Goal: Transaction & Acquisition: Purchase product/service

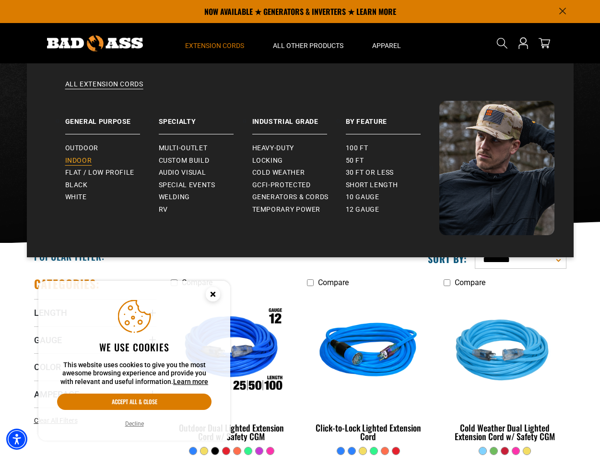
click at [80, 158] on span "Indoor" at bounding box center [78, 160] width 27 height 9
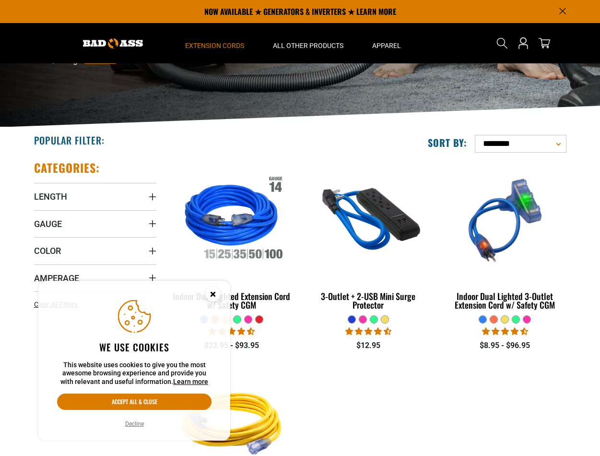
scroll to position [96, 0]
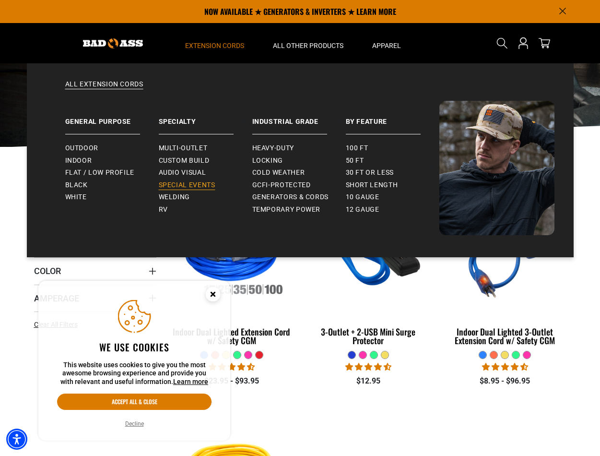
click at [197, 182] on span "Special Events" at bounding box center [187, 185] width 57 height 9
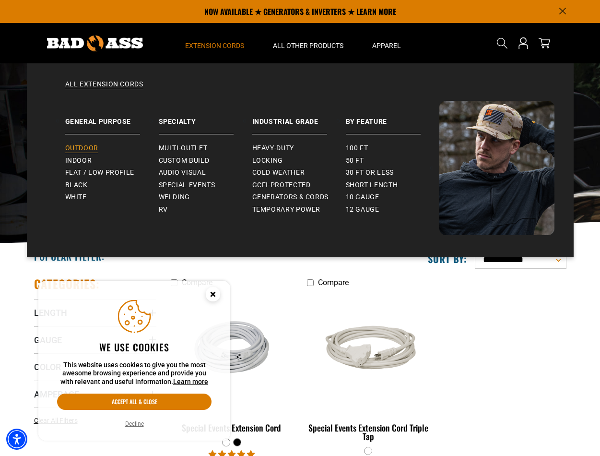
click at [96, 149] on span "Outdoor" at bounding box center [81, 148] width 33 height 9
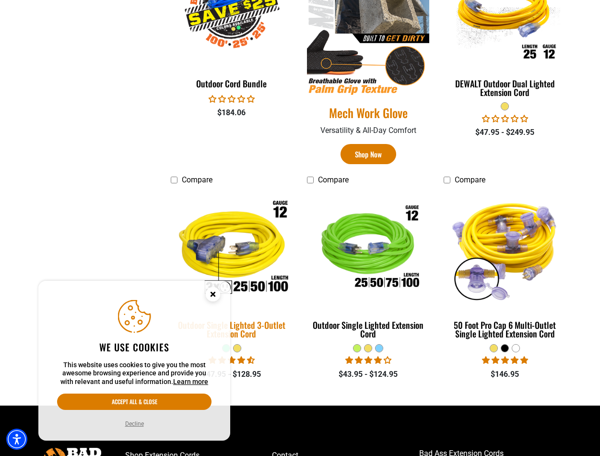
scroll to position [671, 0]
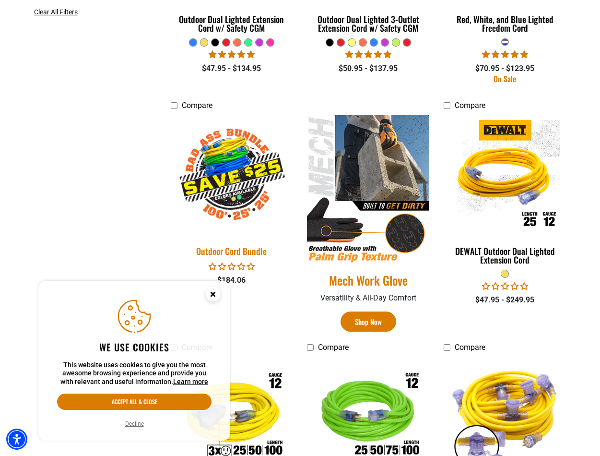
scroll to position [480, 0]
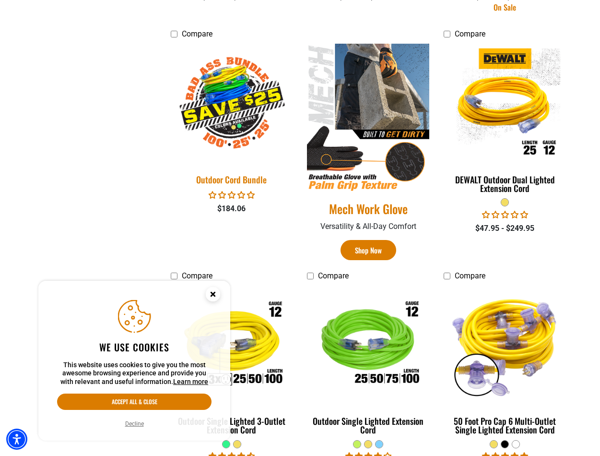
click at [239, 181] on div "Outdoor Cord Bundle" at bounding box center [232, 179] width 122 height 9
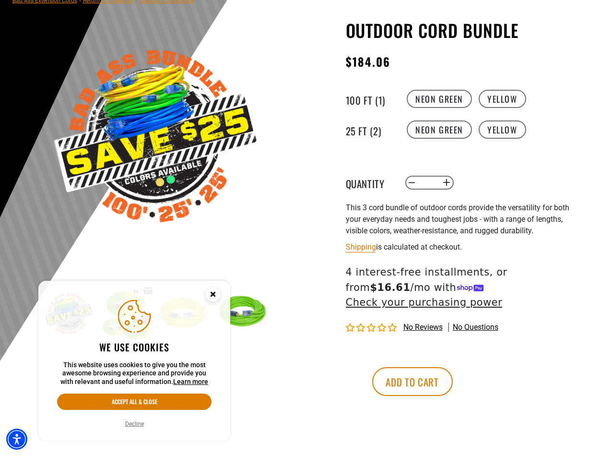
scroll to position [96, 0]
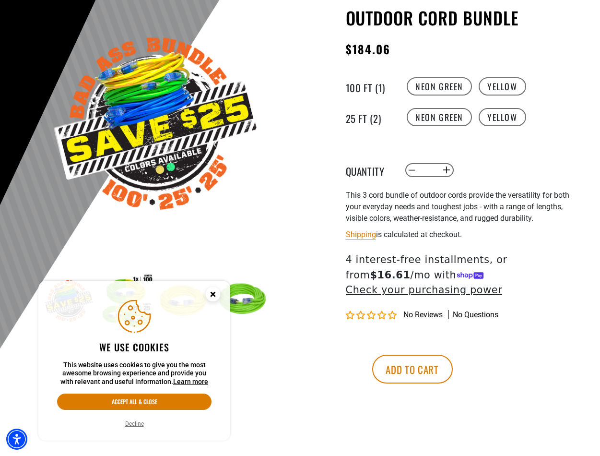
click at [210, 295] on circle "Close this option" at bounding box center [213, 294] width 14 height 14
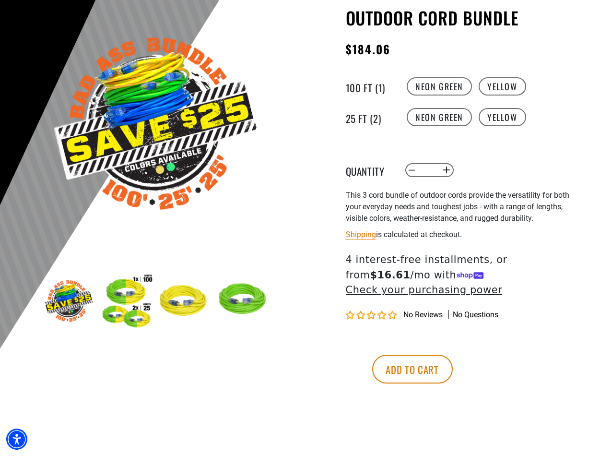
click at [137, 297] on img at bounding box center [127, 301] width 56 height 56
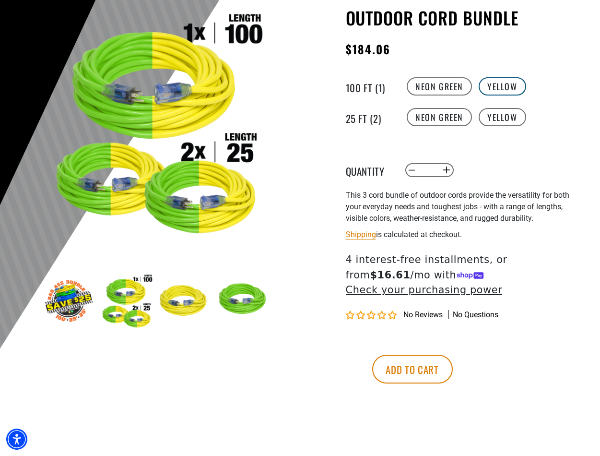
click at [488, 85] on label "Yellow" at bounding box center [502, 86] width 47 height 18
click at [497, 116] on label "Yellow" at bounding box center [502, 117] width 47 height 18
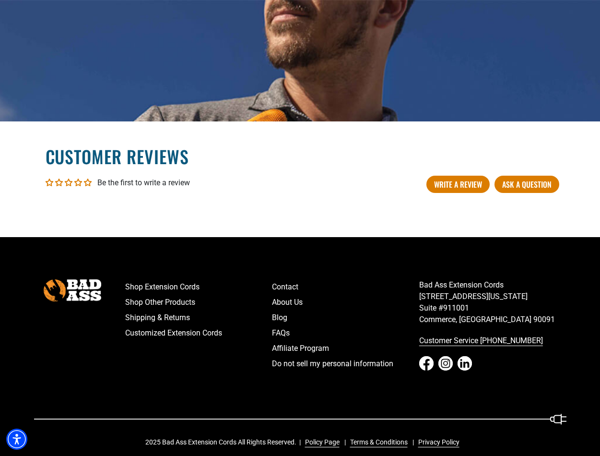
scroll to position [1470, 0]
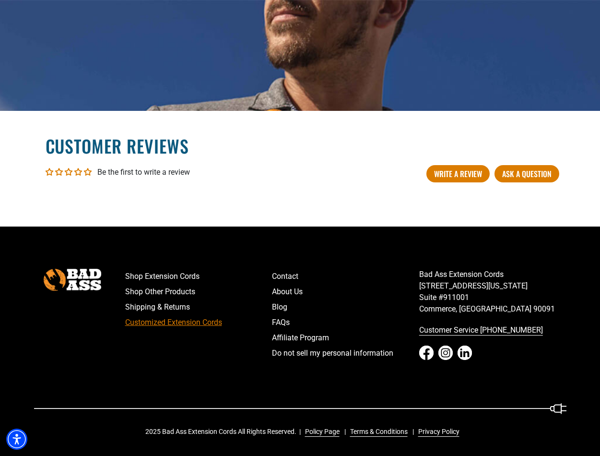
click at [182, 319] on link "Customized Extension Cords" at bounding box center [198, 322] width 147 height 15
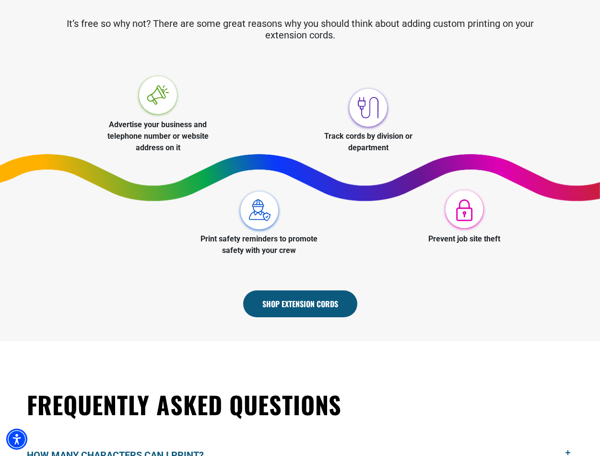
scroll to position [336, 0]
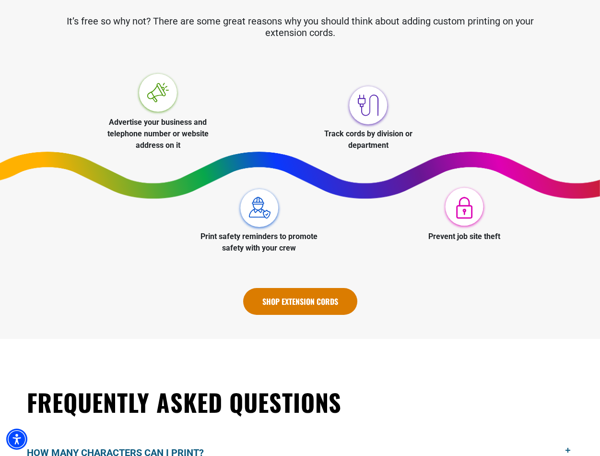
click at [270, 302] on link "Shop Extension Cords" at bounding box center [300, 301] width 114 height 27
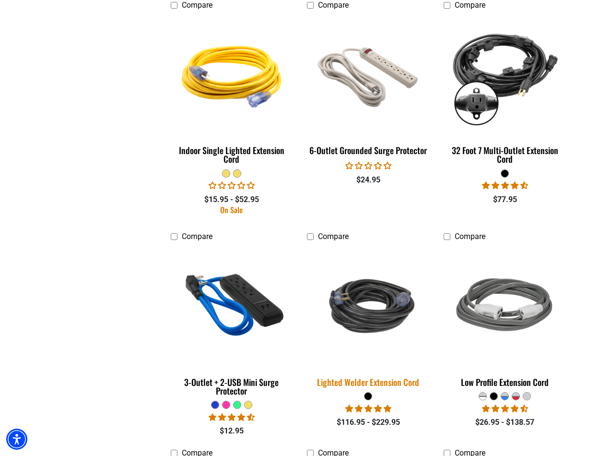
scroll to position [1391, 0]
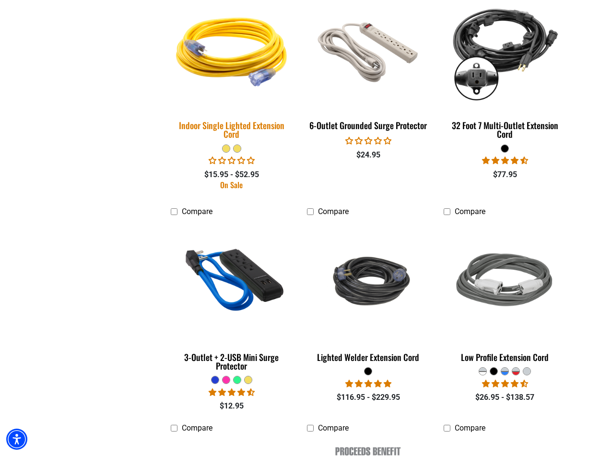
click at [234, 61] on img at bounding box center [231, 49] width 134 height 123
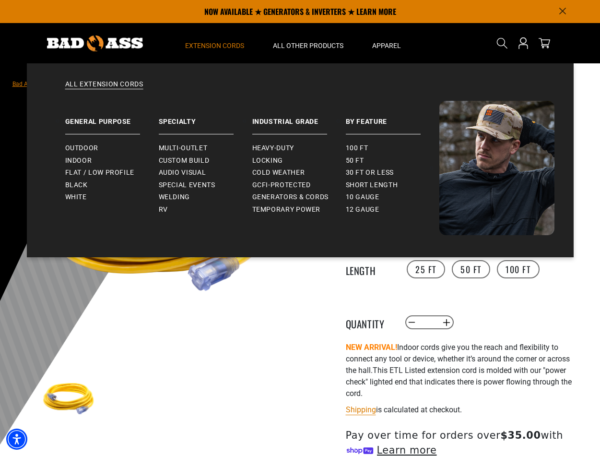
click at [225, 47] on span "Extension Cords" at bounding box center [214, 45] width 59 height 9
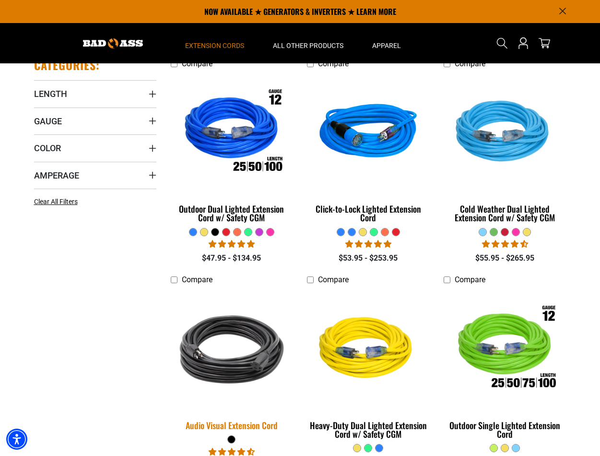
scroll to position [192, 0]
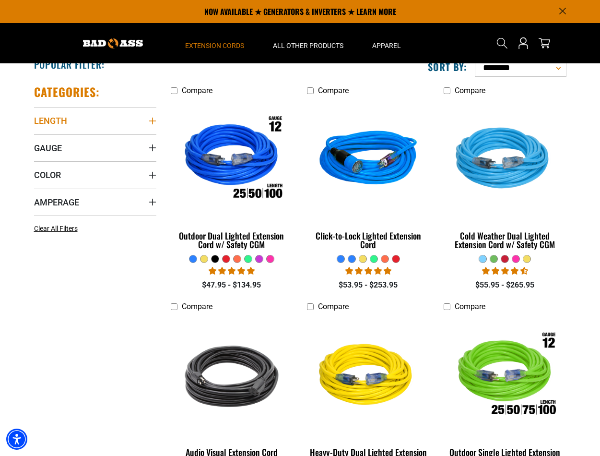
click at [60, 121] on span "Length" at bounding box center [50, 120] width 33 height 11
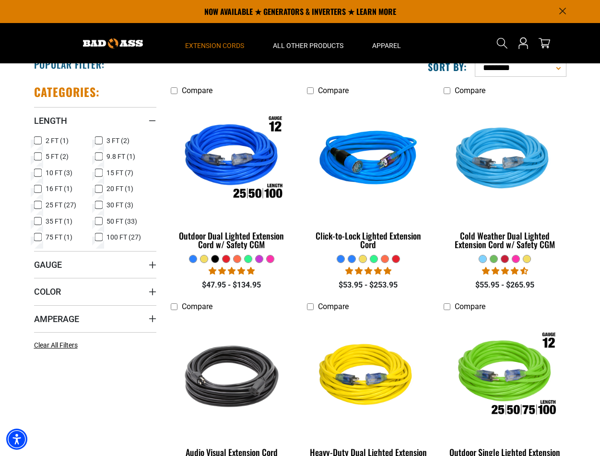
click at [100, 173] on icon at bounding box center [99, 172] width 8 height 12
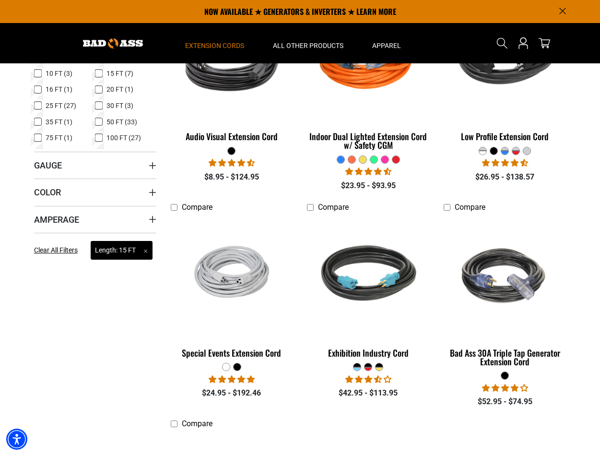
scroll to position [288, 0]
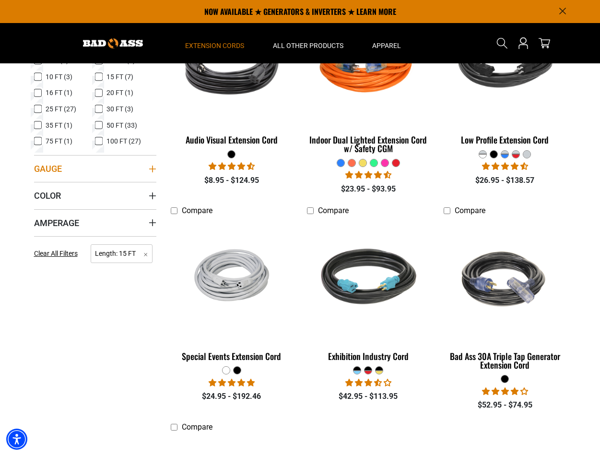
click at [153, 165] on icon "Gauge" at bounding box center [153, 169] width 8 height 8
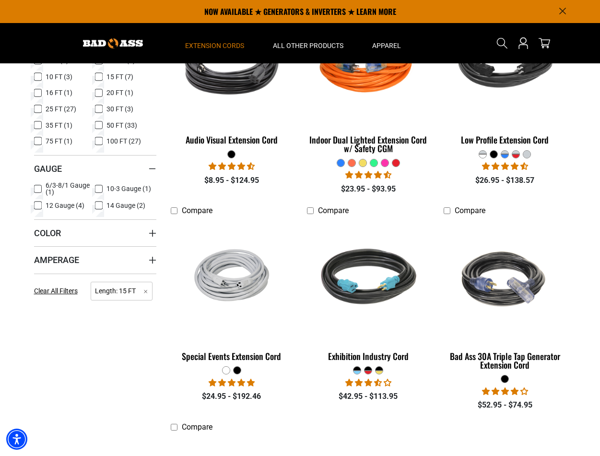
click at [36, 205] on icon at bounding box center [38, 205] width 8 height 12
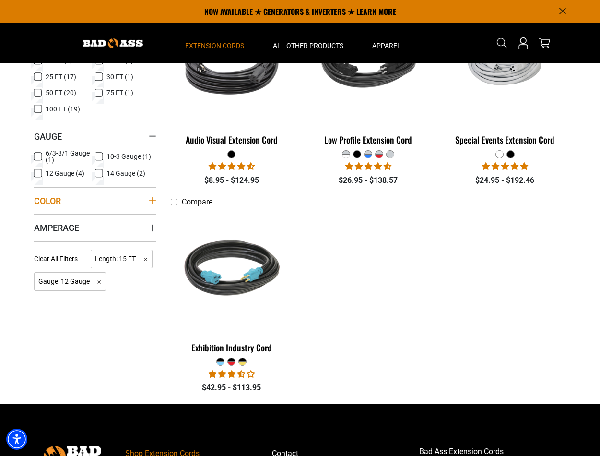
click at [152, 201] on icon "Color" at bounding box center [152, 200] width 7 height 7
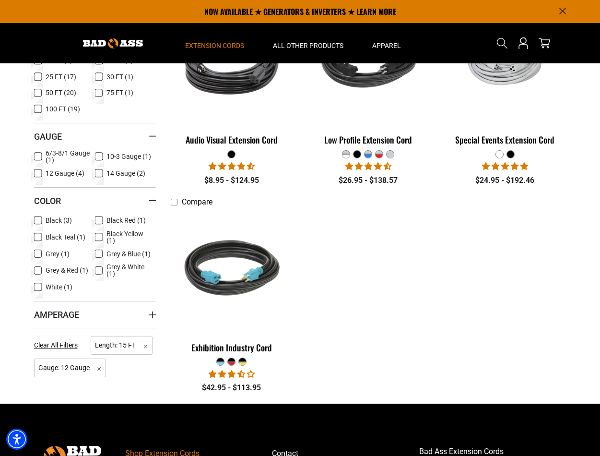
click at [101, 235] on icon at bounding box center [99, 237] width 8 height 12
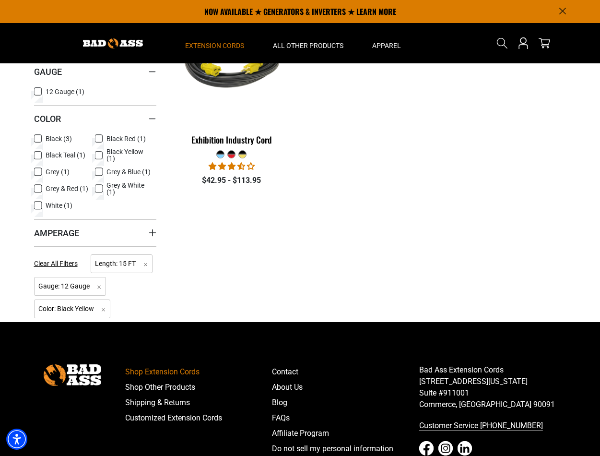
scroll to position [144, 0]
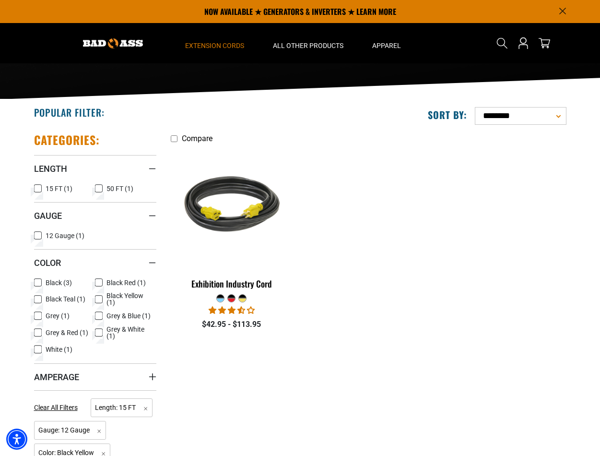
click at [39, 282] on icon at bounding box center [38, 282] width 8 height 12
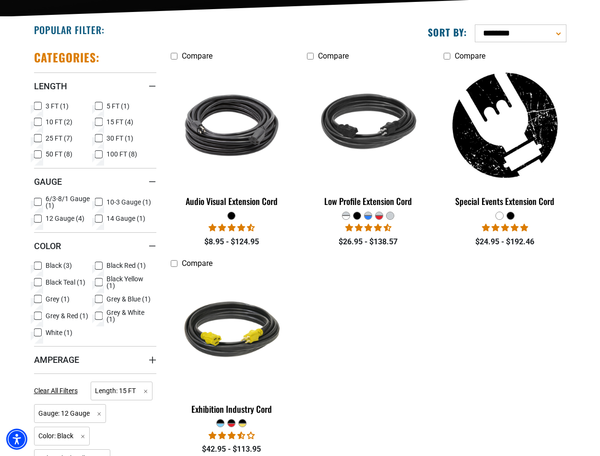
scroll to position [240, 0]
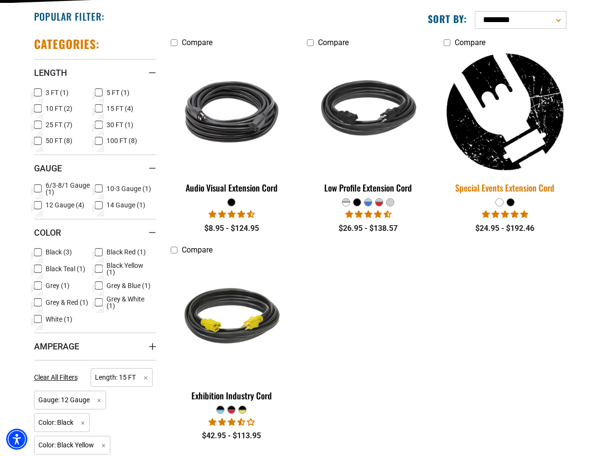
click at [505, 154] on img at bounding box center [505, 111] width 134 height 123
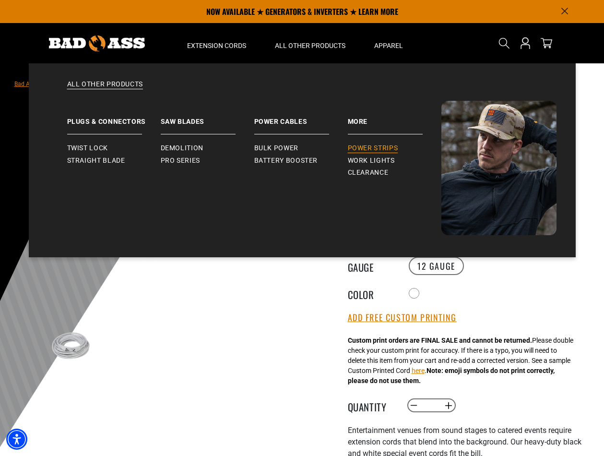
click at [361, 145] on span "Power Strips" at bounding box center [373, 148] width 50 height 9
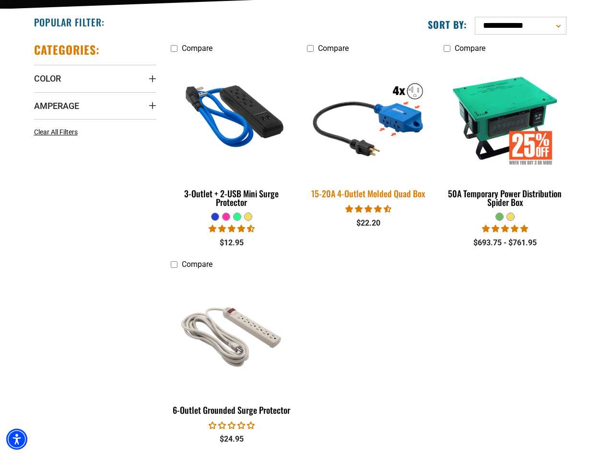
scroll to position [240, 0]
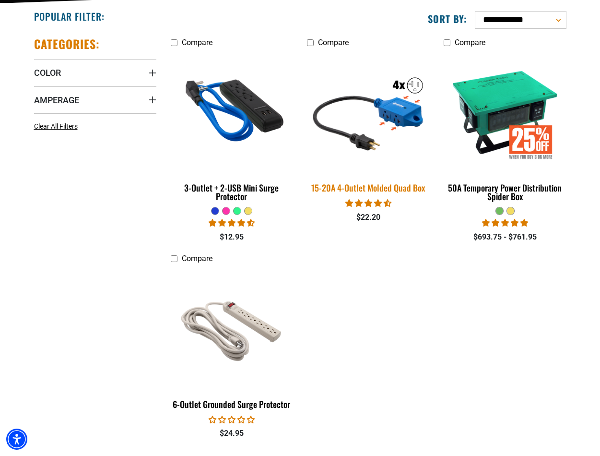
click at [401, 115] on img at bounding box center [368, 111] width 134 height 123
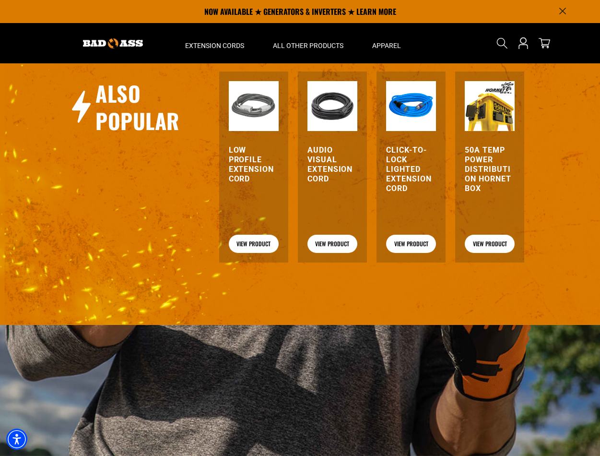
scroll to position [1055, 0]
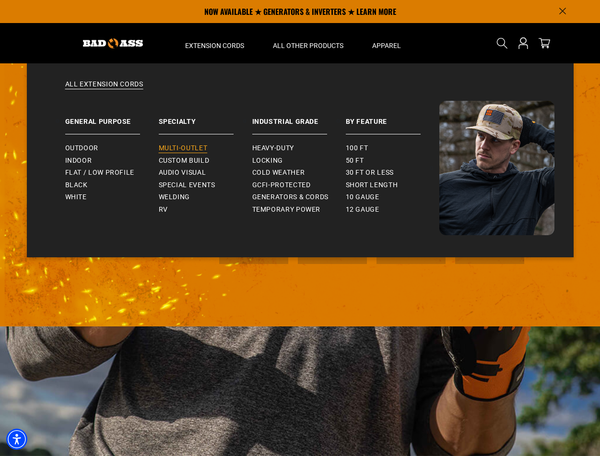
click at [183, 149] on span "Multi-Outlet" at bounding box center [183, 148] width 49 height 9
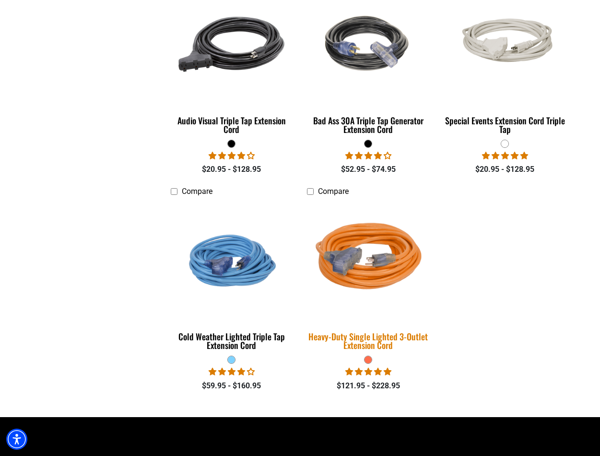
scroll to position [767, 0]
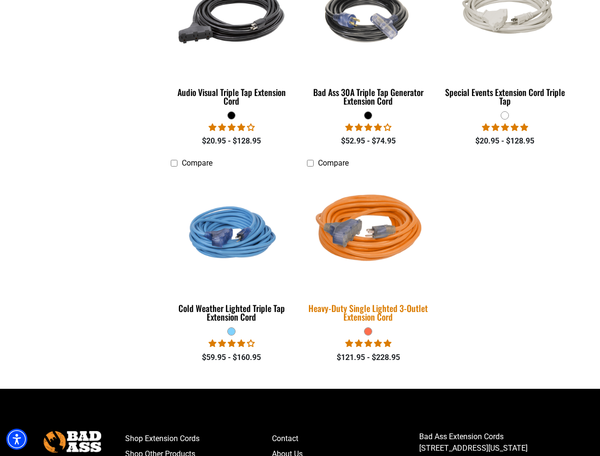
click at [351, 246] on img at bounding box center [368, 232] width 134 height 123
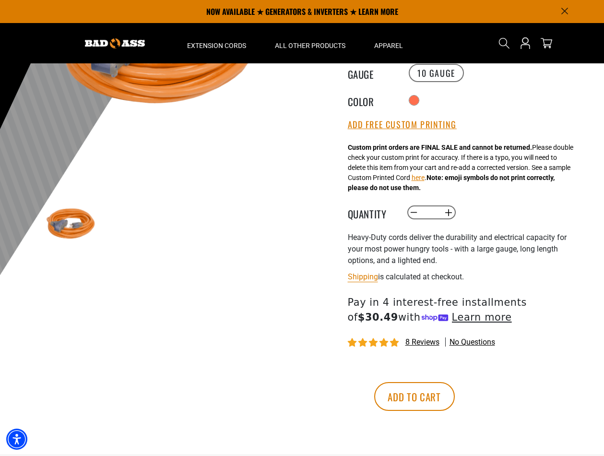
scroll to position [48, 0]
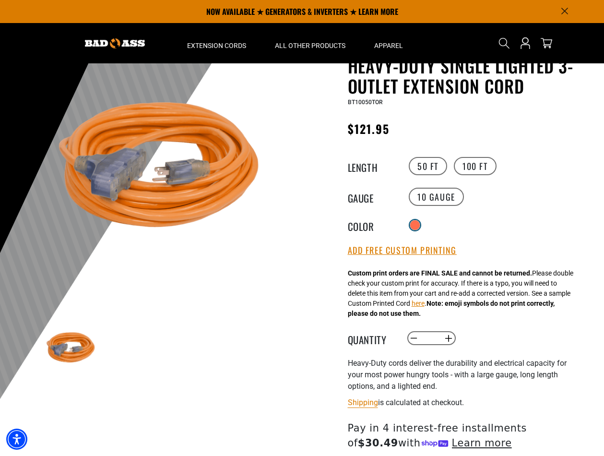
click at [412, 223] on div at bounding box center [415, 225] width 10 height 10
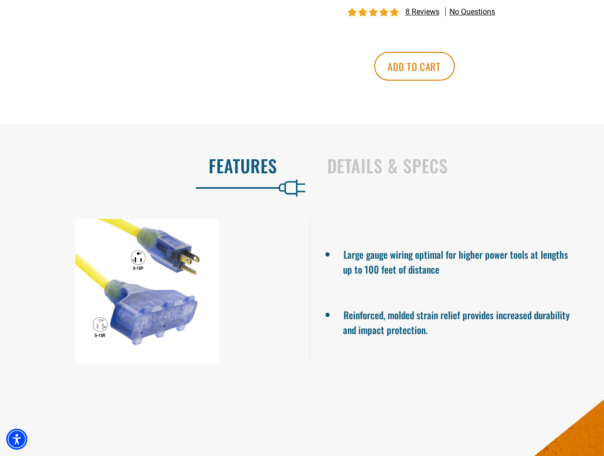
scroll to position [528, 0]
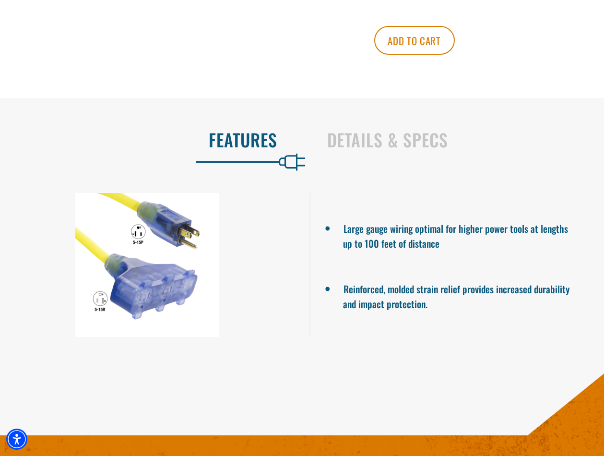
click at [178, 233] on div at bounding box center [147, 265] width 295 height 144
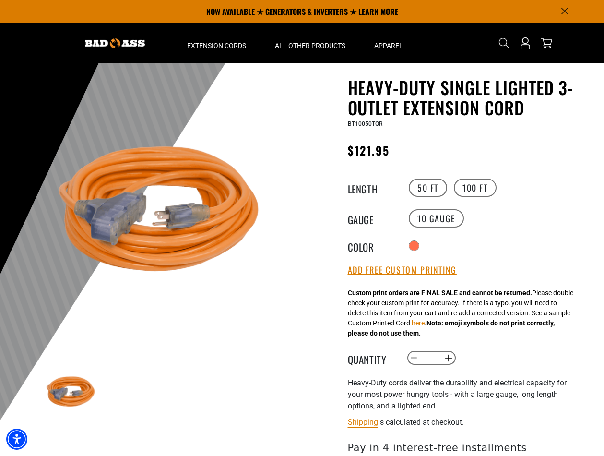
scroll to position [0, 0]
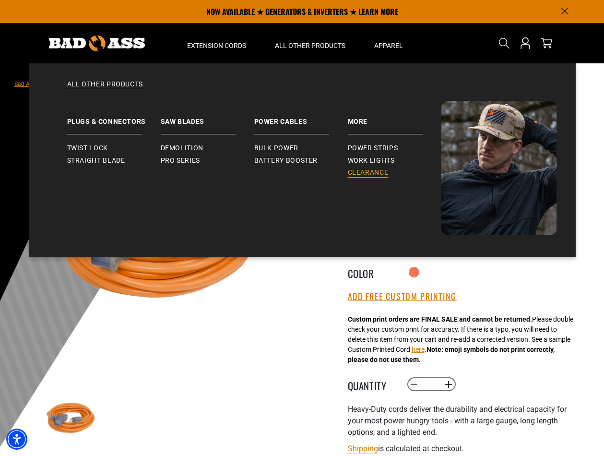
click at [379, 171] on span "Clearance" at bounding box center [368, 172] width 41 height 9
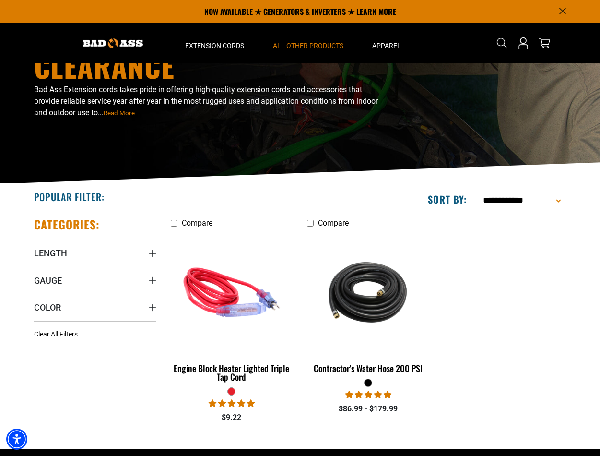
scroll to position [41, 0]
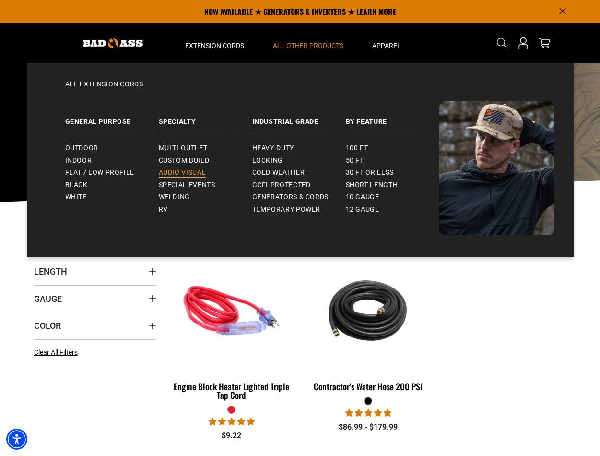
click at [191, 174] on span "Audio Visual" at bounding box center [182, 172] width 47 height 9
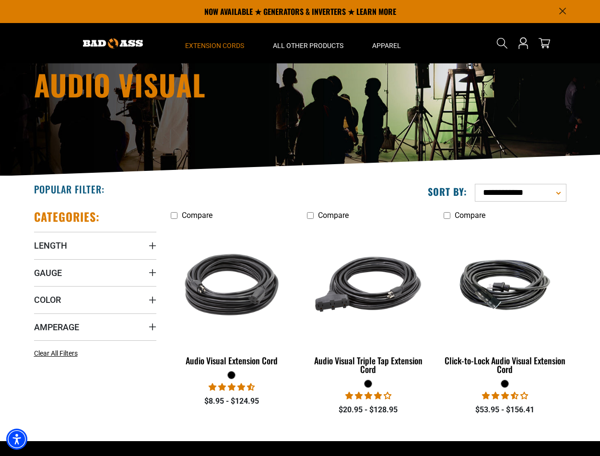
scroll to position [41, 0]
